Goal: Task Accomplishment & Management: Manage account settings

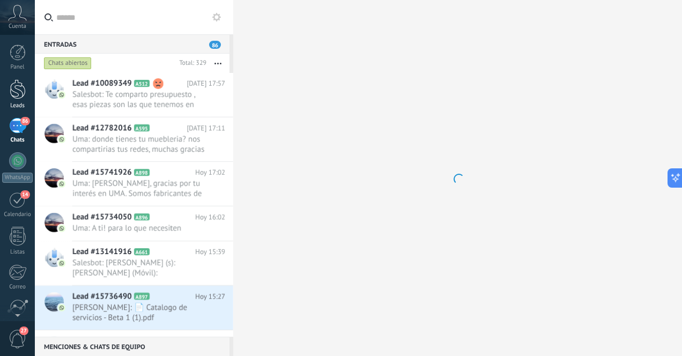
click at [13, 91] on div at bounding box center [18, 89] width 16 height 20
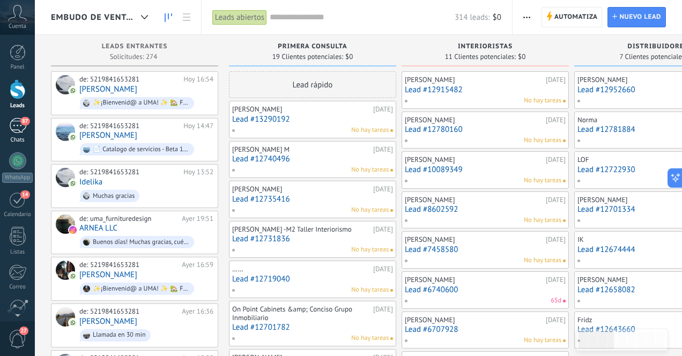
click at [14, 125] on div "87" at bounding box center [17, 126] width 17 height 16
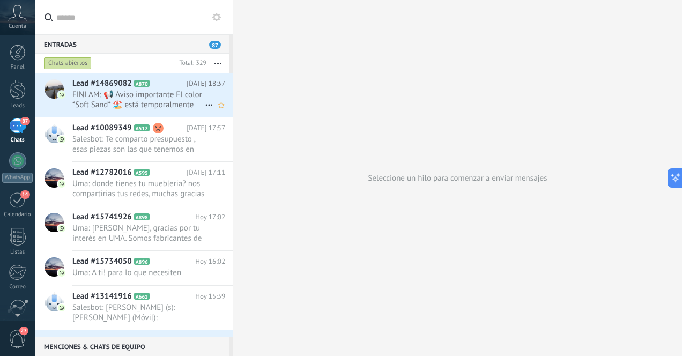
click at [150, 99] on span "FINLAM: 📢 Aviso importante El color *Soft Sand* 🏖️ está temporalmente agotado, …" at bounding box center [138, 100] width 133 height 20
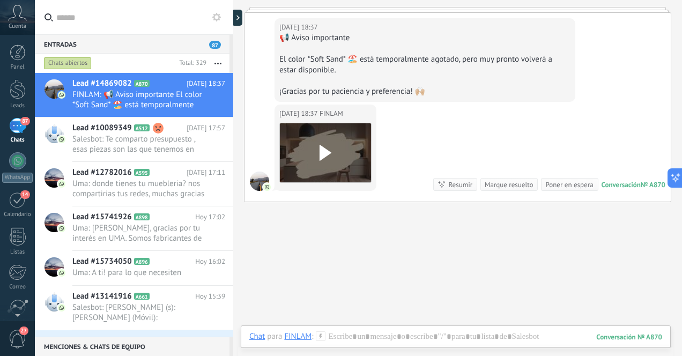
scroll to position [478, 0]
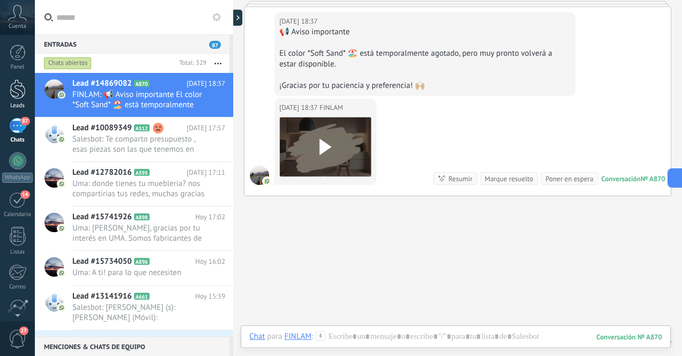
click at [21, 89] on div at bounding box center [18, 89] width 16 height 20
